Goal: Find specific page/section: Find specific page/section

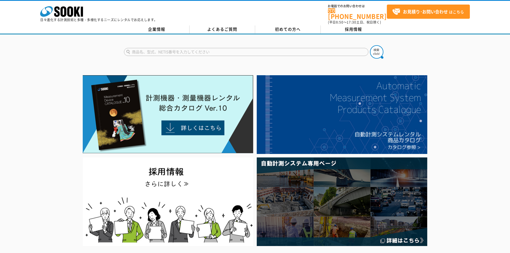
click at [212, 48] on input "text" at bounding box center [246, 52] width 244 height 8
type input "ＡＤ３２５５"
click at [375, 50] on img at bounding box center [376, 51] width 13 height 13
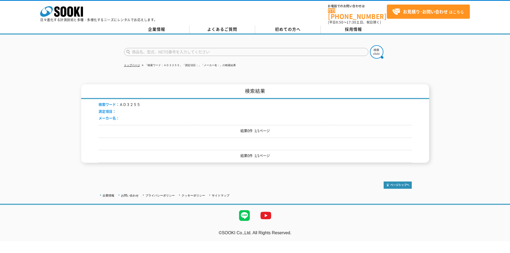
click at [207, 49] on input "text" at bounding box center [246, 52] width 244 height 8
type input "AD-3255"
click at [376, 48] on img at bounding box center [376, 51] width 13 height 13
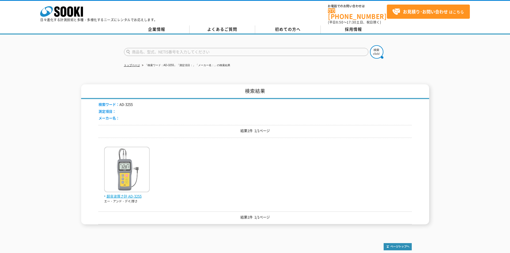
click at [132, 193] on span "超音波厚さ計 AD-3255" at bounding box center [126, 196] width 45 height 6
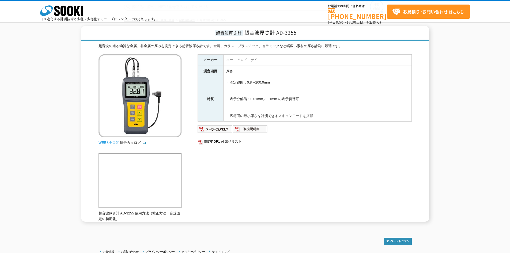
scroll to position [63, 0]
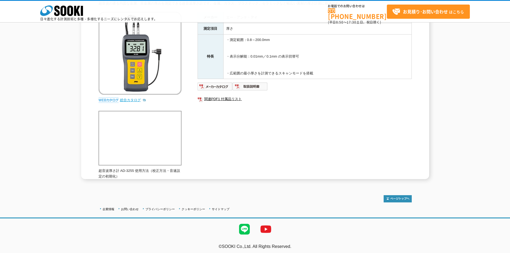
click at [120, 102] on link "総合カタログ" at bounding box center [133, 100] width 26 height 4
